Goal: Information Seeking & Learning: Learn about a topic

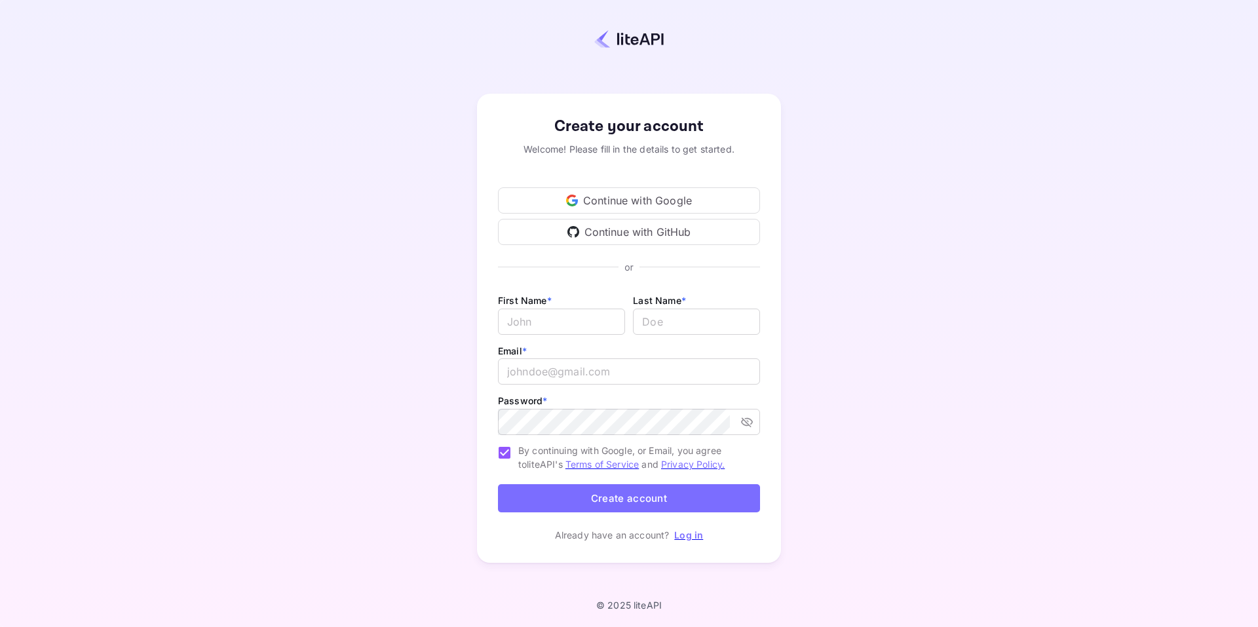
click at [643, 207] on div "Continue with Google" at bounding box center [629, 200] width 262 height 26
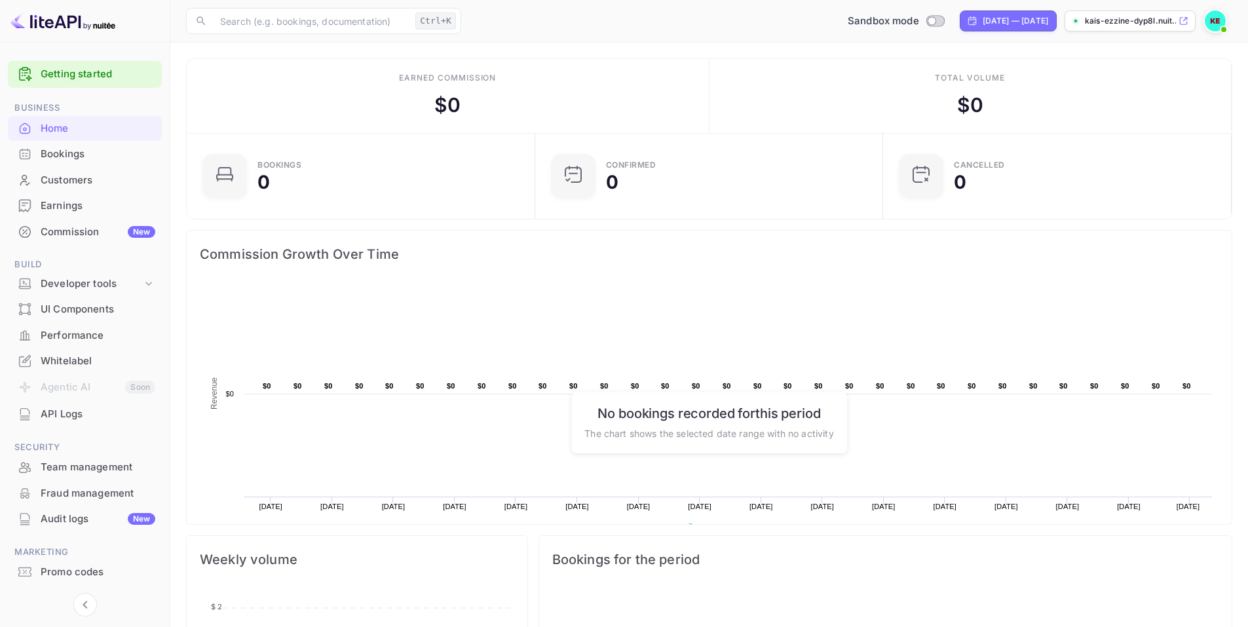
click at [101, 76] on link "Getting started" at bounding box center [98, 74] width 115 height 15
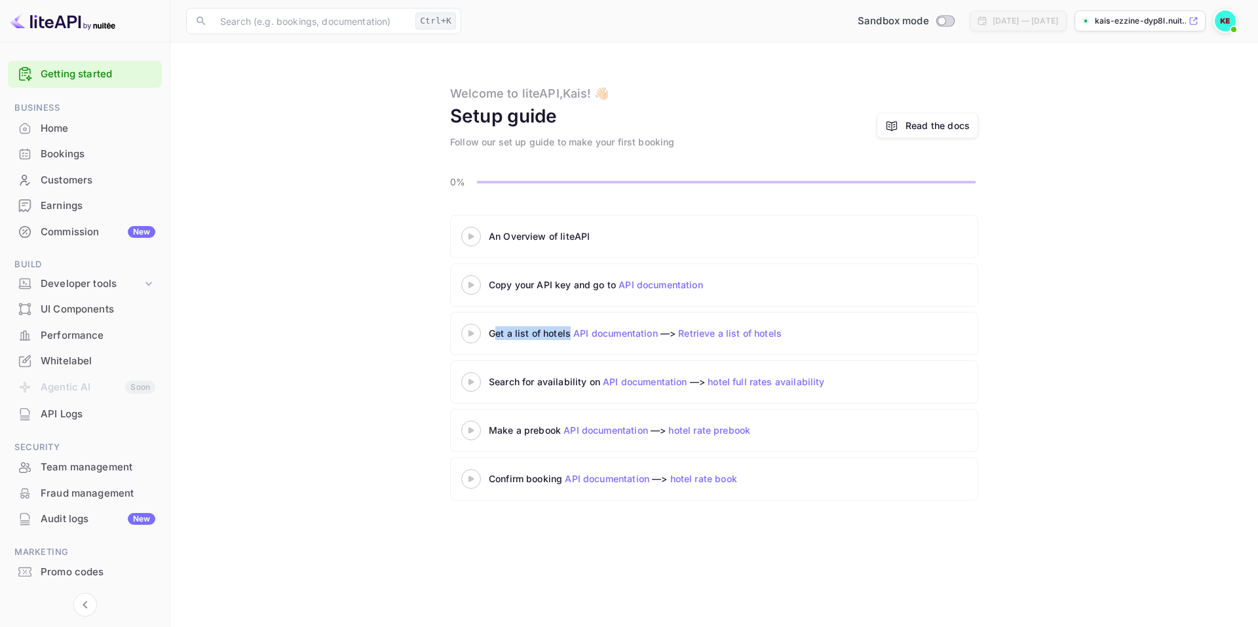
drag, startPoint x: 493, startPoint y: 333, endPoint x: 569, endPoint y: 330, distance: 76.0
click at [569, 330] on div "Get a list of hotels API documentation —> Retrieve a list of hotels" at bounding box center [653, 333] width 328 height 14
click at [513, 333] on div "Get a list of hotels API documentation —> Retrieve a list of hotels" at bounding box center [653, 333] width 328 height 14
click at [1196, 24] on icon at bounding box center [1193, 20] width 10 height 9
click at [568, 242] on div "An Overview of liteAPI" at bounding box center [653, 236] width 328 height 14
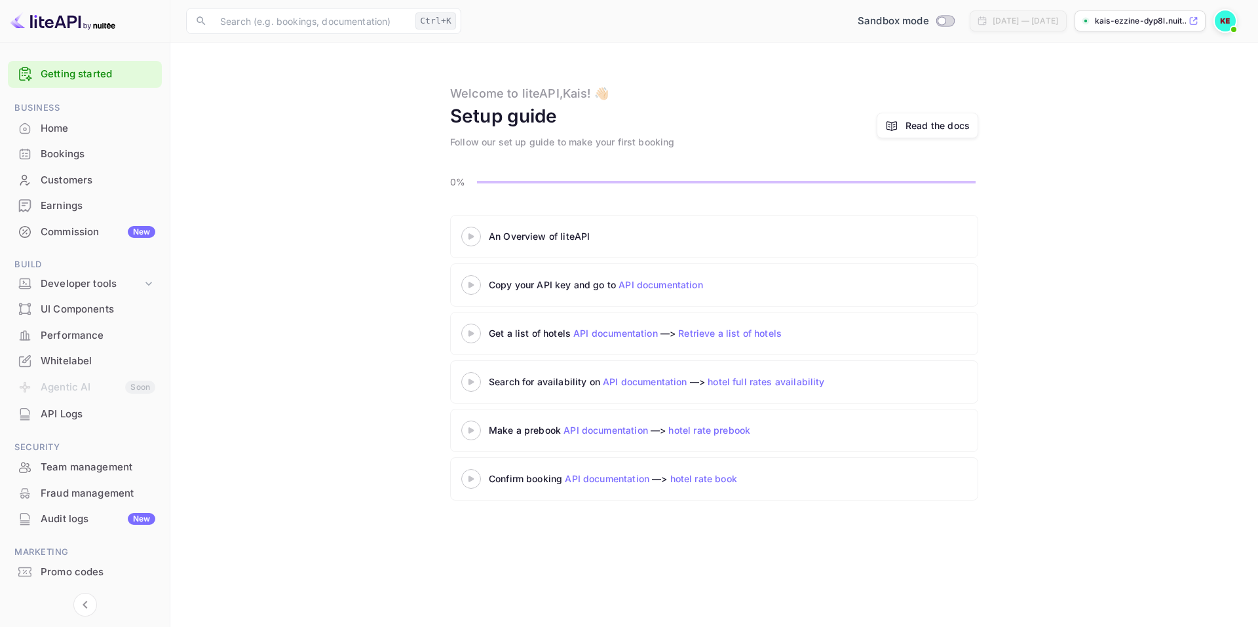
click at [469, 240] on icon at bounding box center [471, 236] width 46 height 7
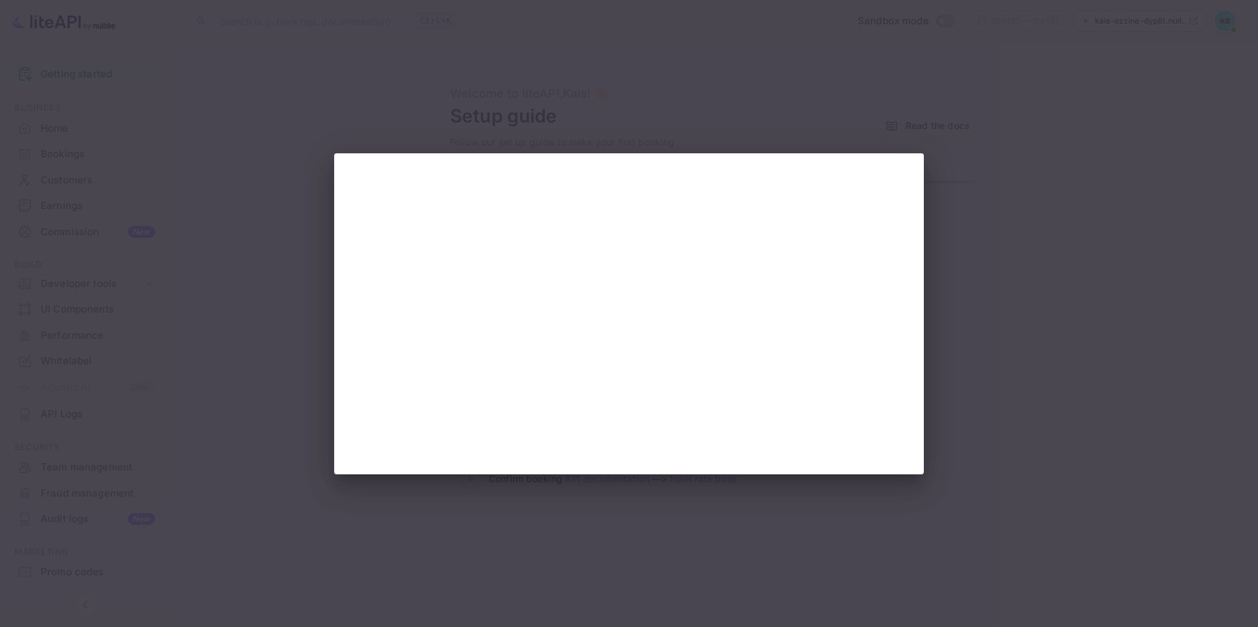
click at [1022, 206] on div at bounding box center [629, 313] width 1258 height 627
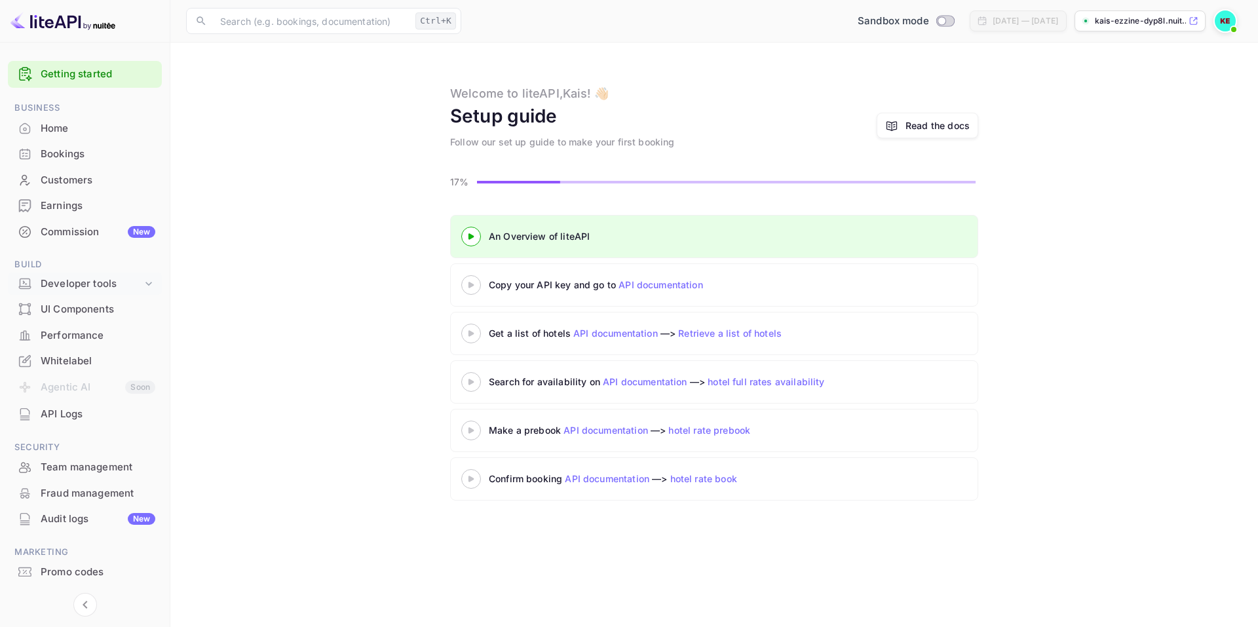
click at [134, 280] on div "Developer tools" at bounding box center [92, 283] width 102 height 15
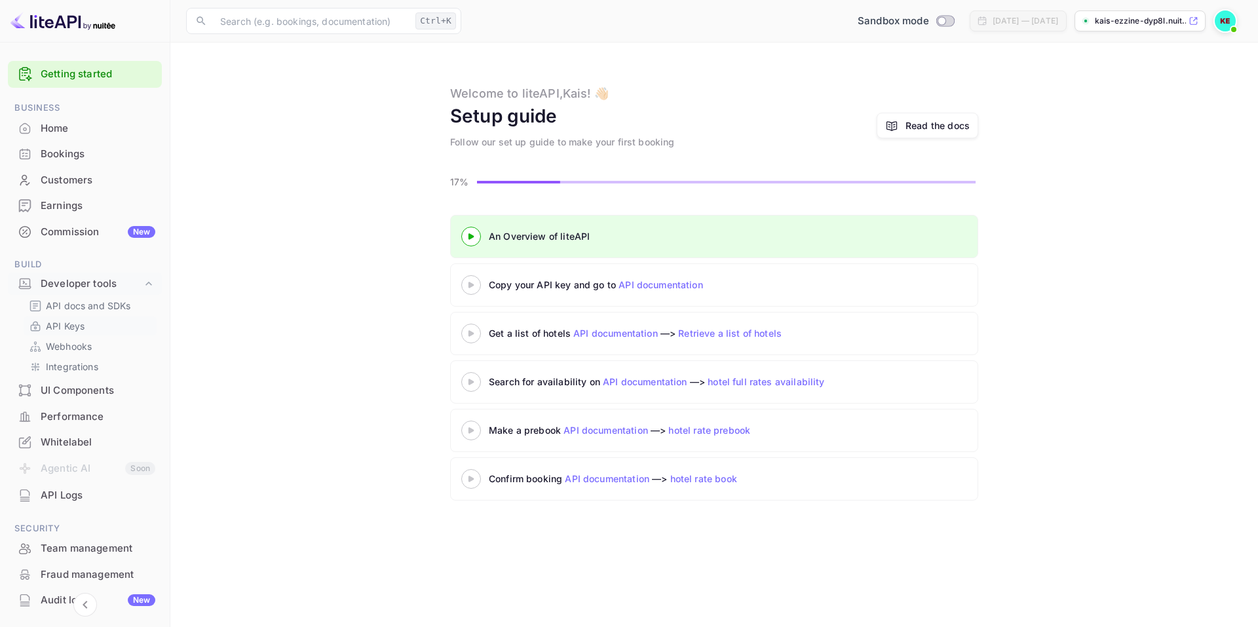
click at [75, 327] on p "API Keys" at bounding box center [65, 326] width 39 height 14
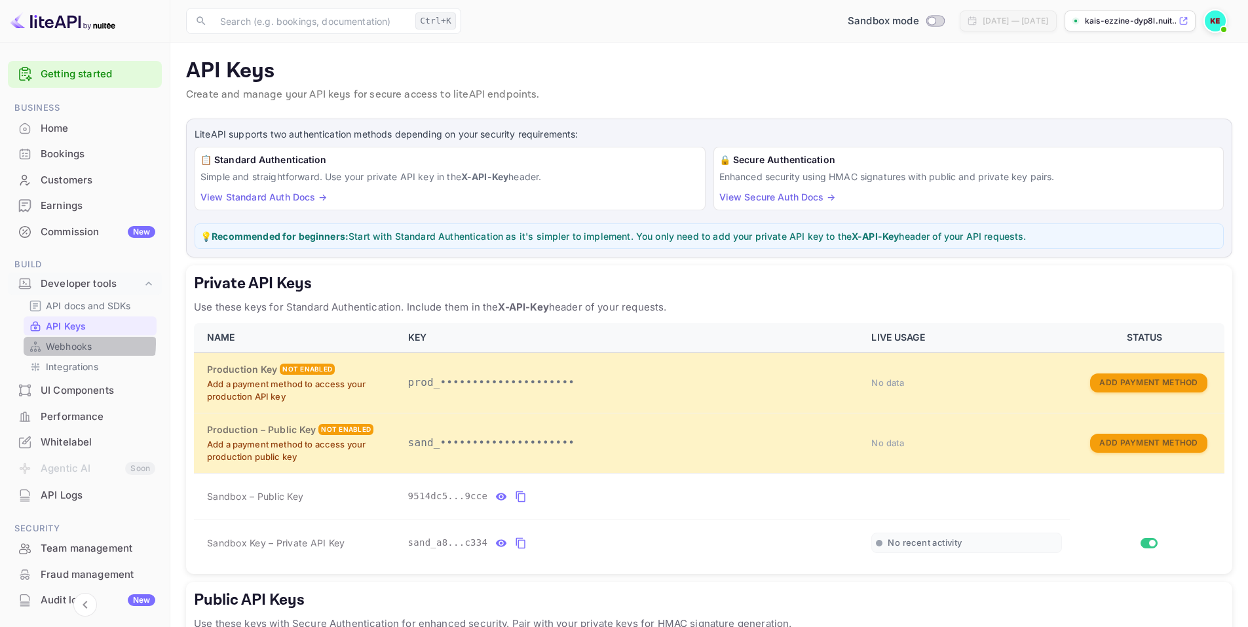
click at [69, 343] on p "Webhooks" at bounding box center [69, 346] width 46 height 14
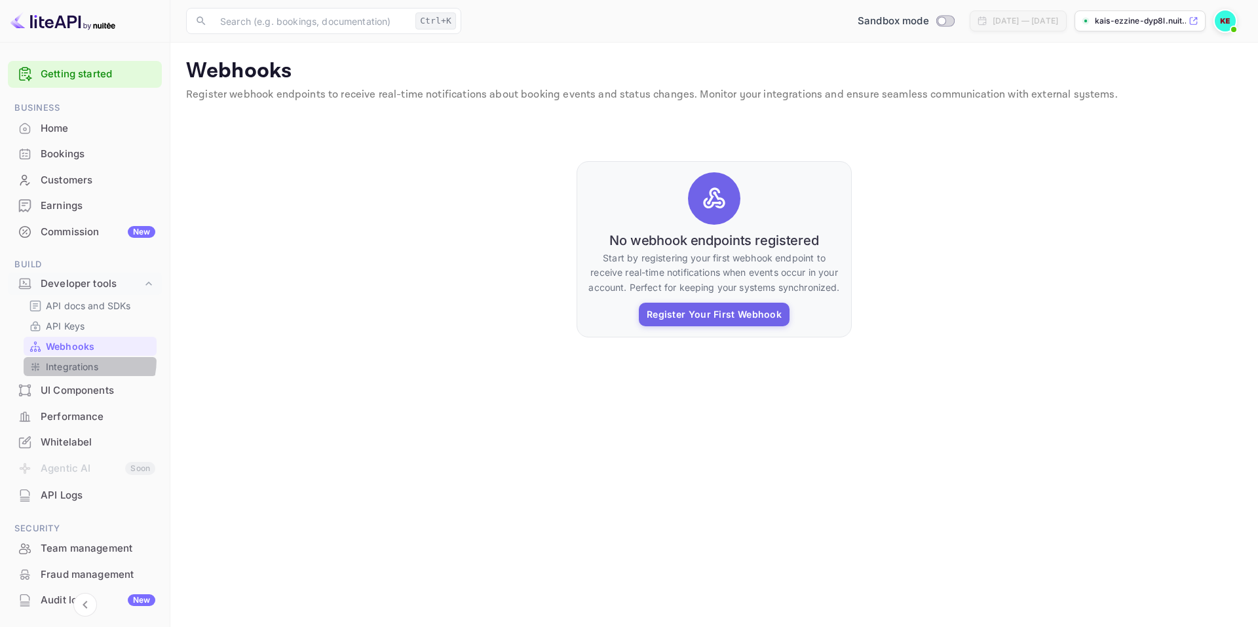
click at [69, 359] on div "Integrations" at bounding box center [90, 366] width 133 height 19
click at [84, 369] on p "Integrations" at bounding box center [72, 367] width 52 height 14
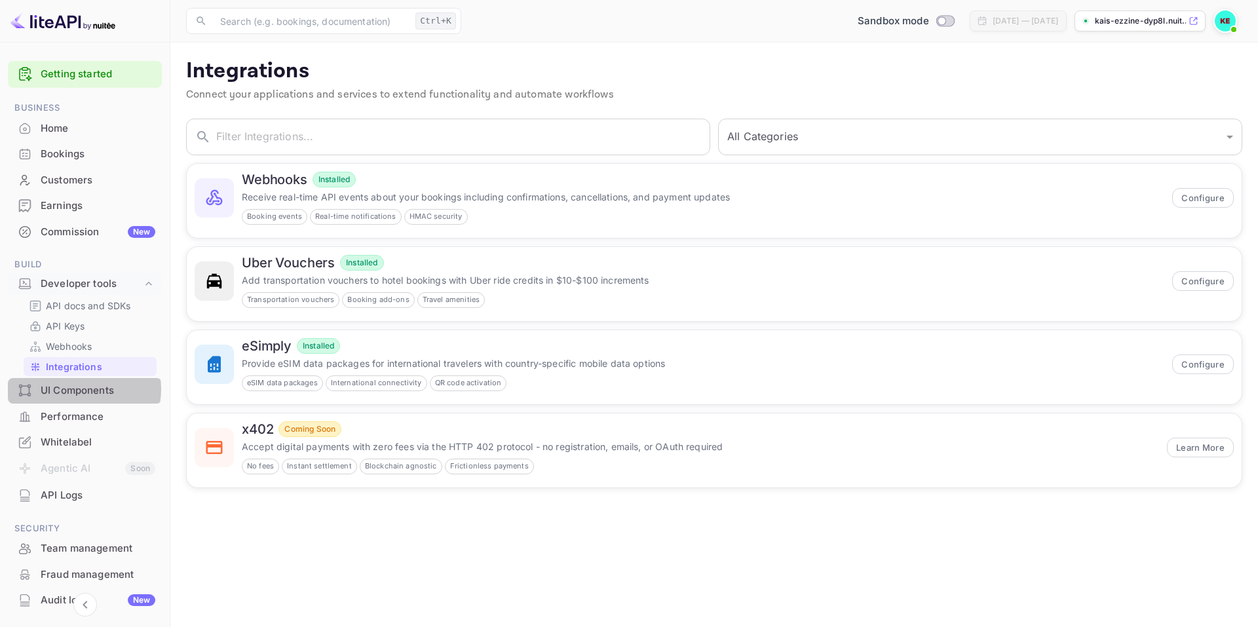
click at [75, 389] on div "UI Components" at bounding box center [98, 390] width 115 height 15
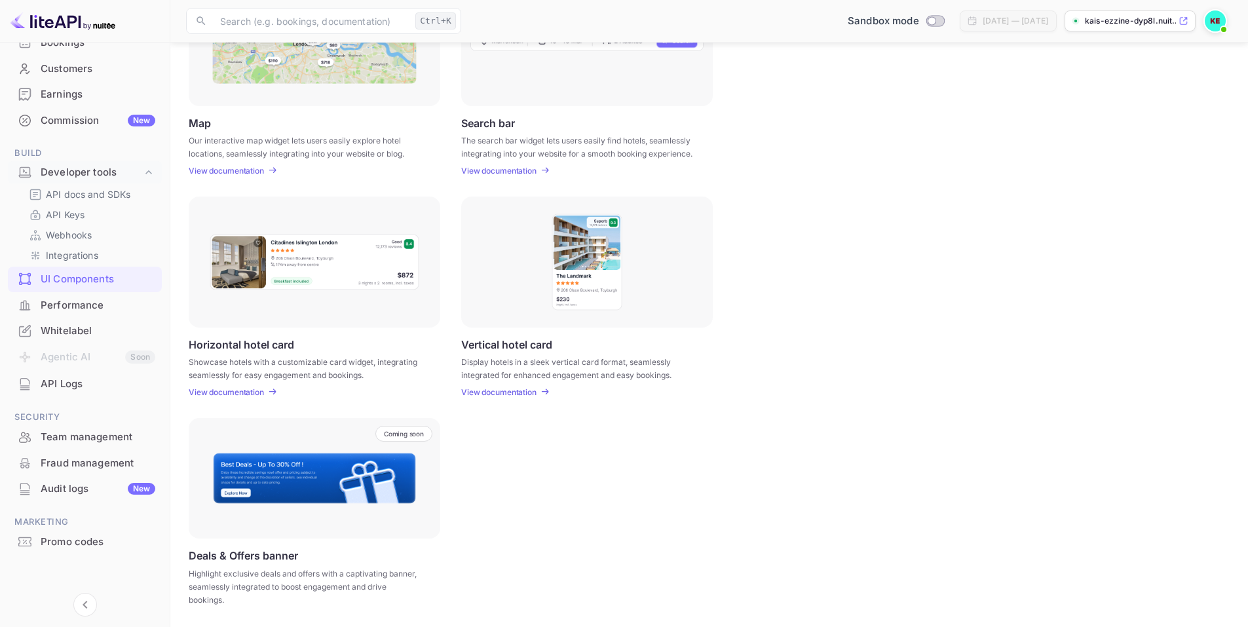
scroll to position [112, 0]
click at [85, 307] on div "Performance" at bounding box center [98, 304] width 115 height 15
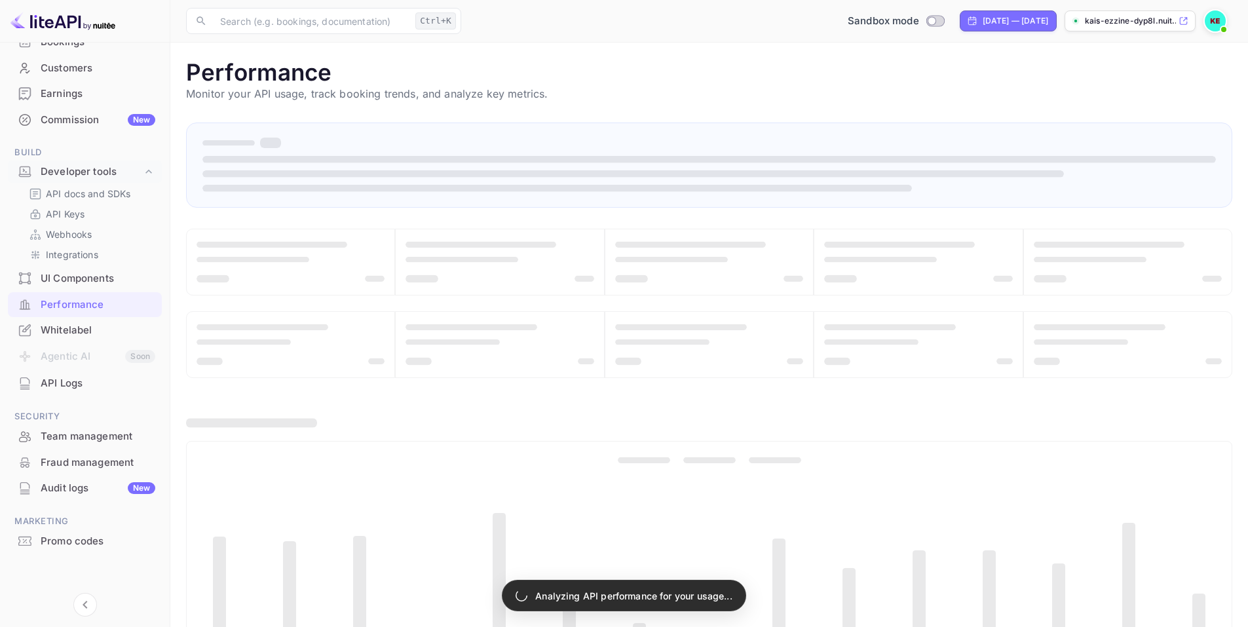
click at [94, 284] on div "UI Components" at bounding box center [98, 278] width 115 height 15
